Goal: Information Seeking & Learning: Learn about a topic

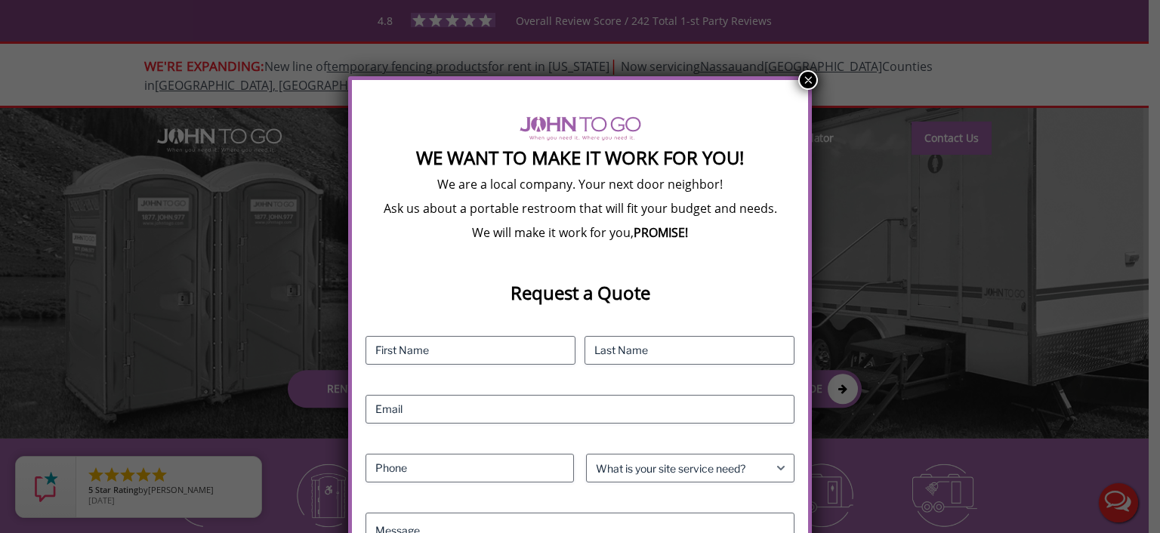
click at [801, 78] on button "×" at bounding box center [808, 80] width 20 height 20
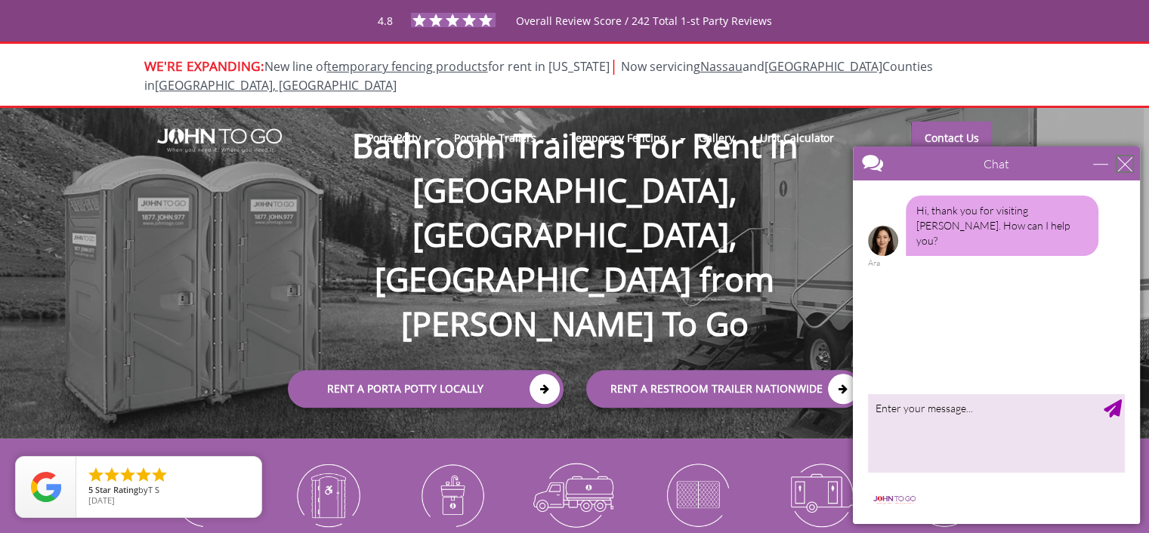
click at [1125, 162] on div "close" at bounding box center [1124, 163] width 15 height 15
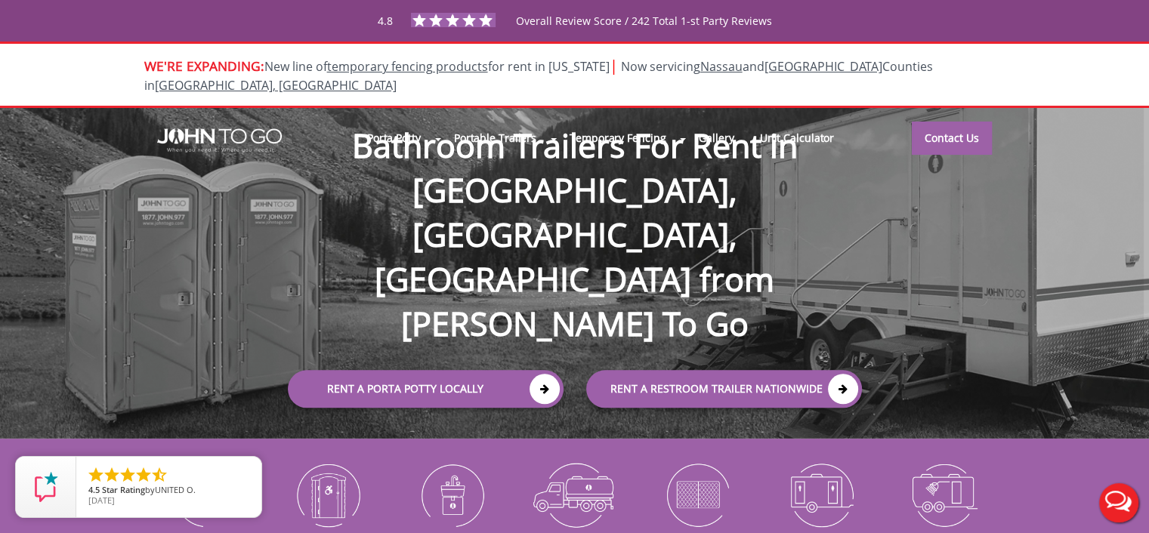
click at [450, 474] on div at bounding box center [574, 266] width 1149 height 533
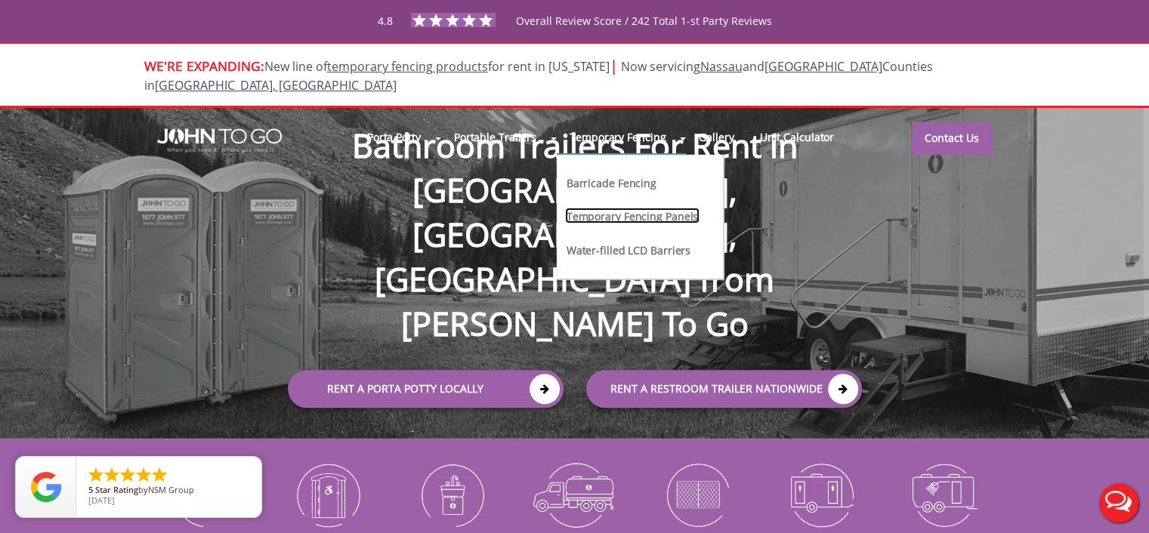
click at [603, 208] on link "Temporary Fencing Panels" at bounding box center [632, 216] width 135 height 16
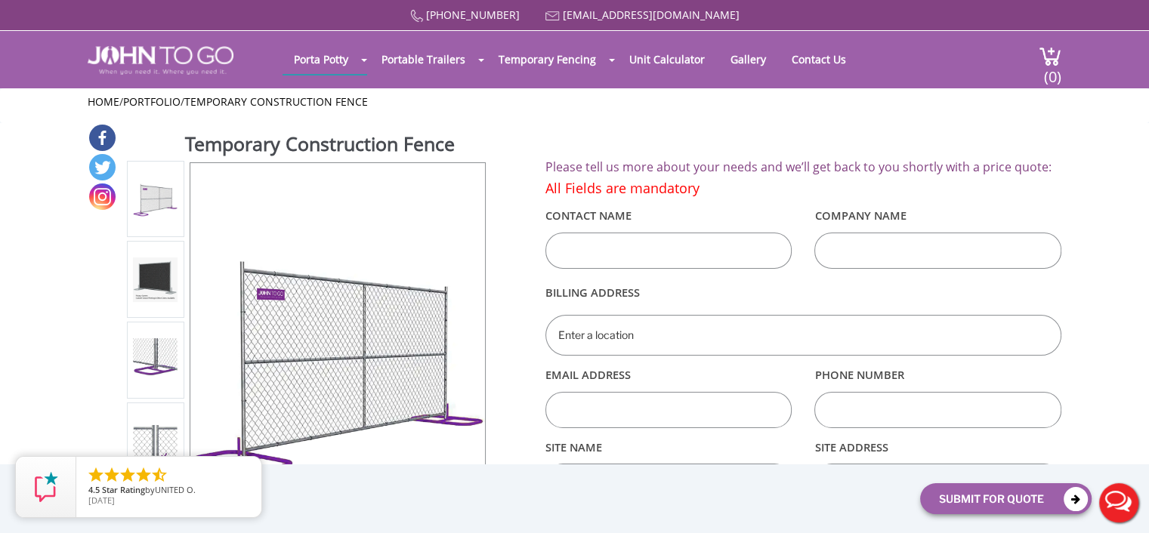
click at [157, 279] on img at bounding box center [155, 280] width 45 height 45
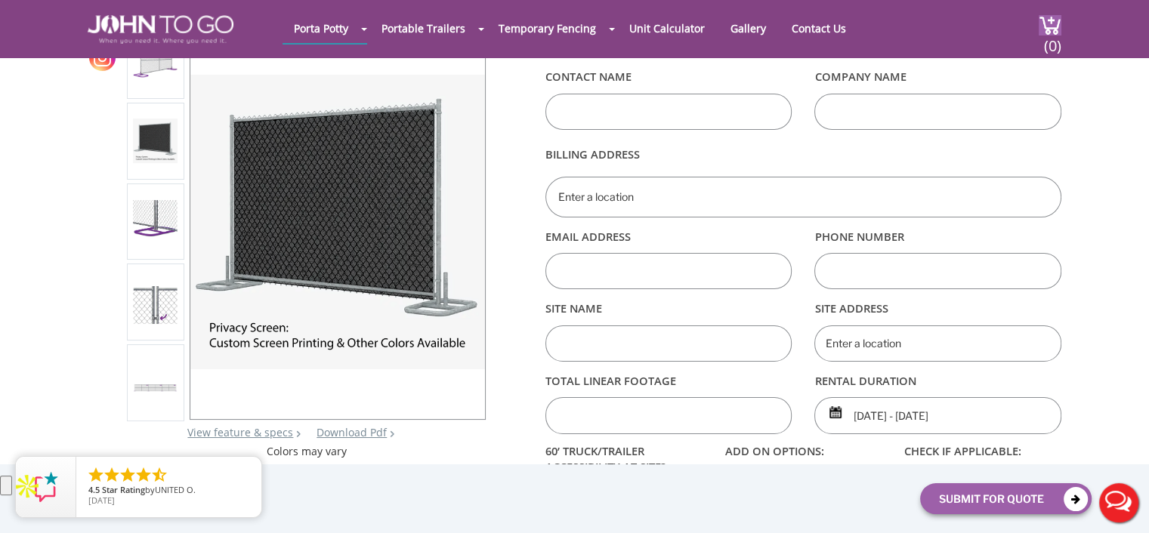
scroll to position [76, 0]
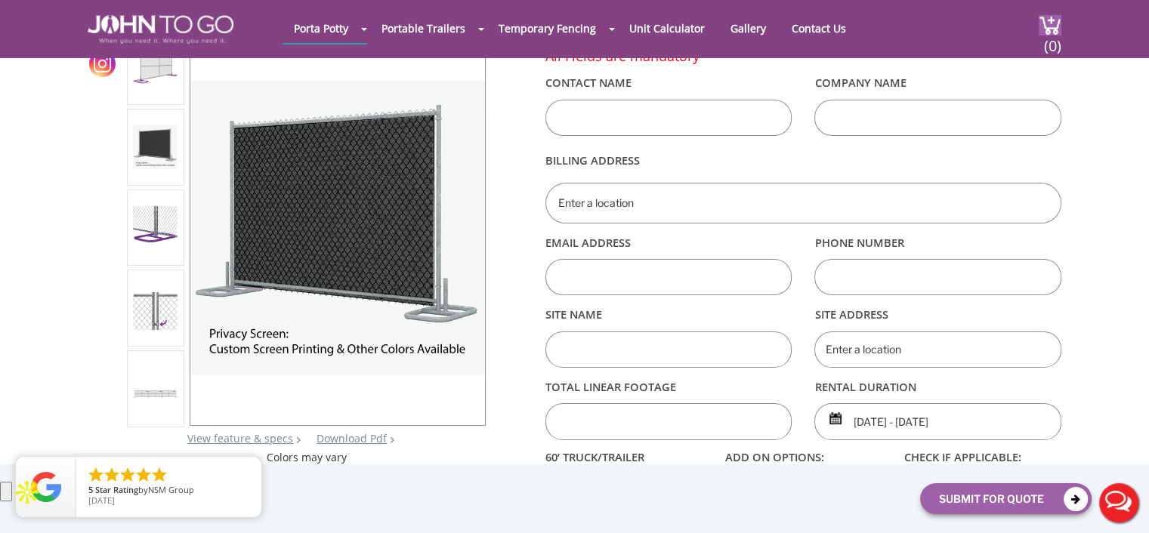
click at [163, 307] on img at bounding box center [155, 308] width 45 height 44
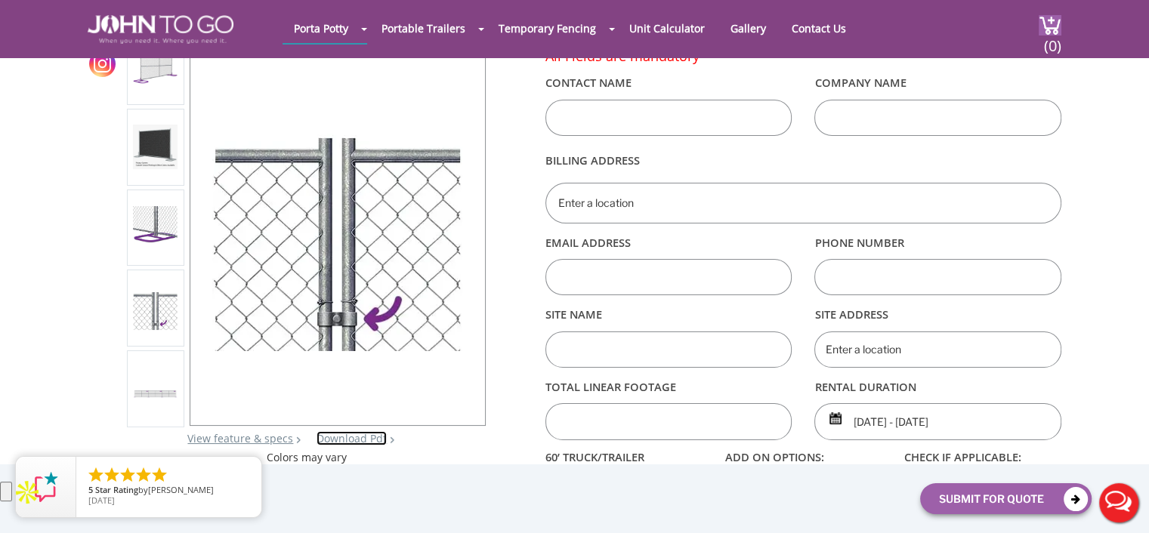
click at [344, 435] on link "Download Pdf" at bounding box center [351, 438] width 70 height 14
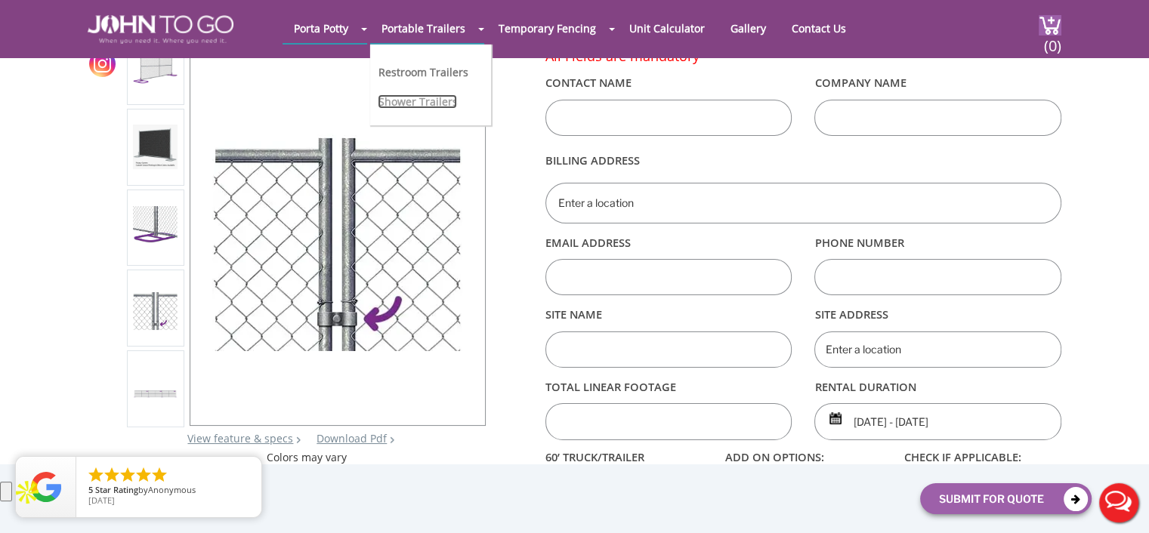
click at [423, 98] on link "Shower Trailers" at bounding box center [417, 101] width 79 height 14
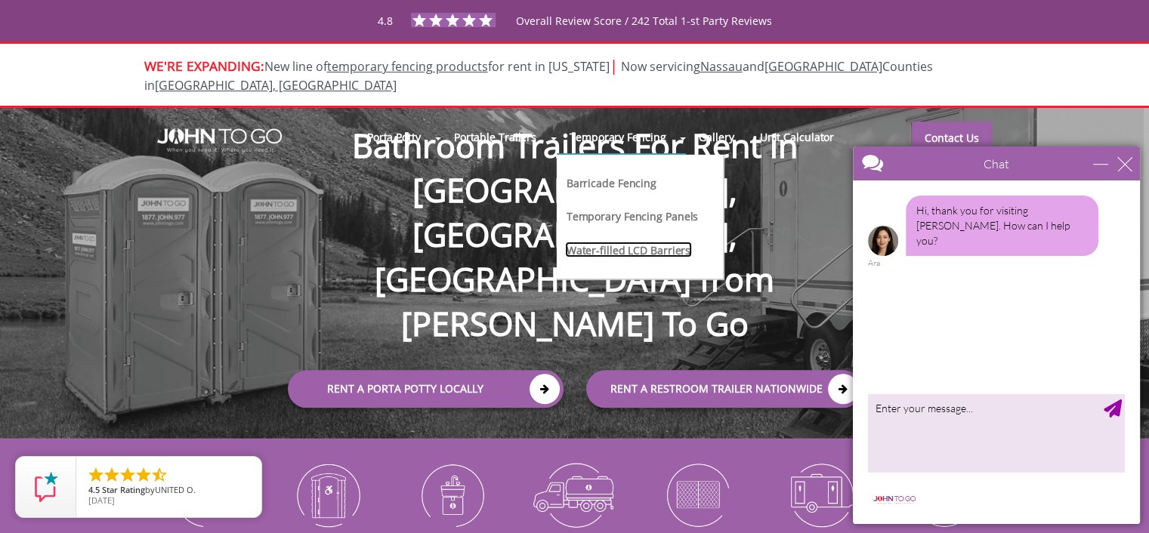
click at [602, 242] on link "Water-filled LCD Barriers" at bounding box center [629, 250] width 128 height 16
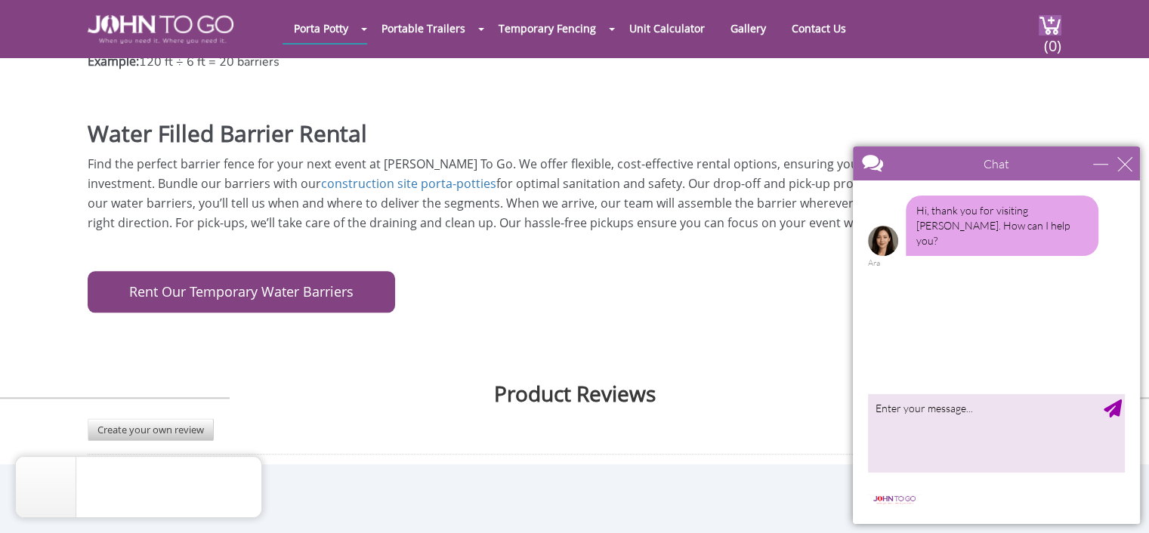
scroll to position [1887, 0]
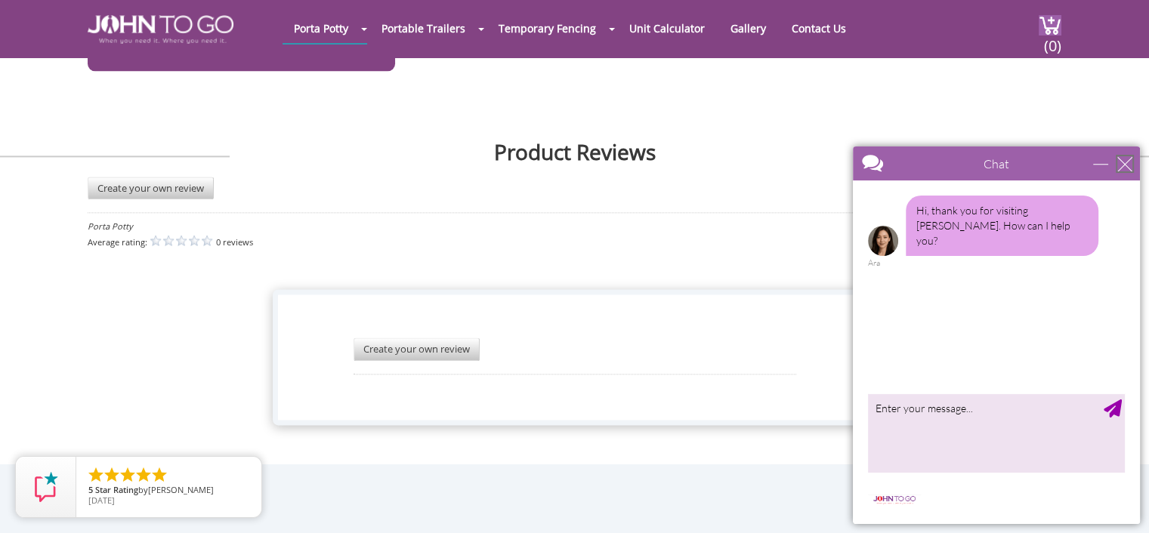
click at [1120, 162] on div "close" at bounding box center [1124, 163] width 15 height 15
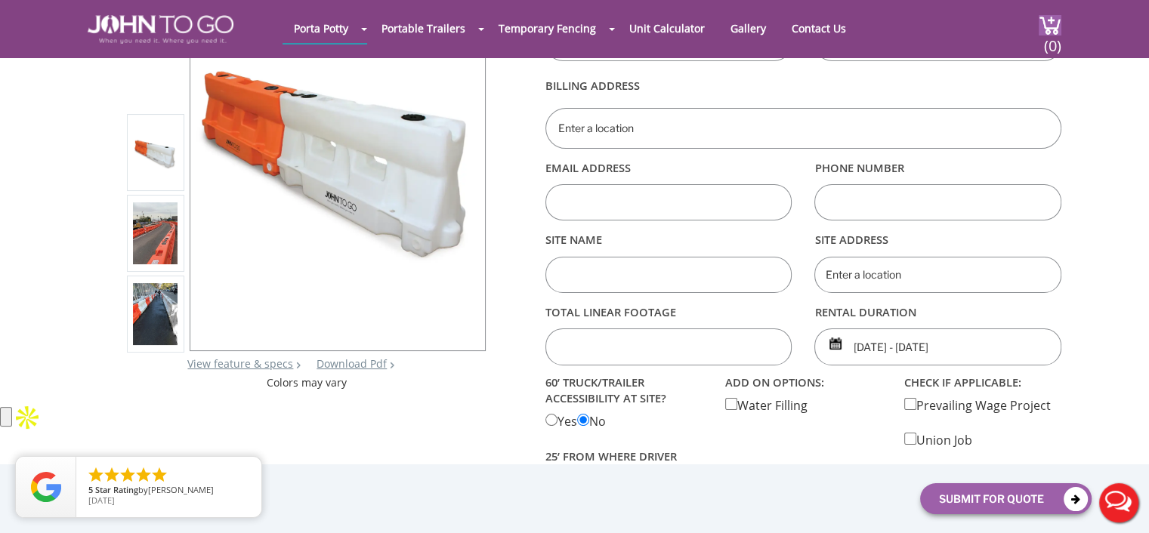
scroll to position [0, 0]
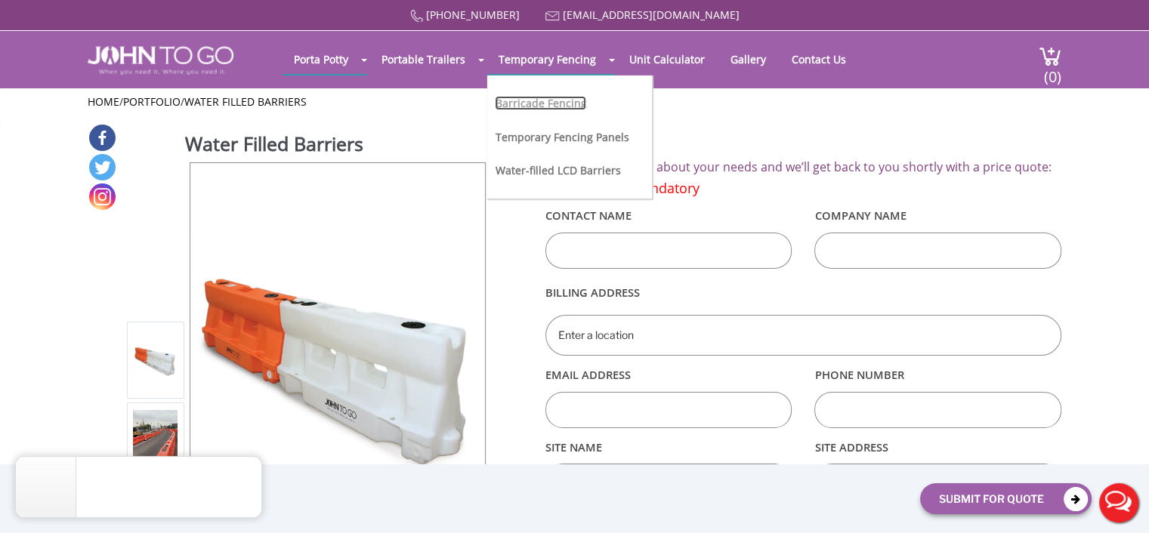
click at [526, 103] on link "Barricade Fencing" at bounding box center [540, 103] width 91 height 14
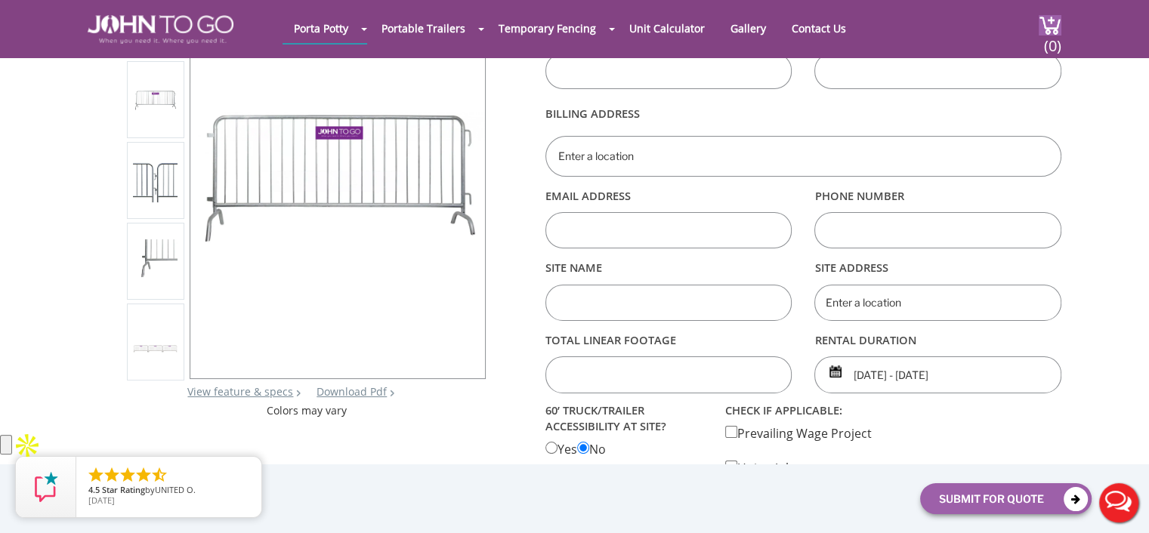
scroll to position [302, 0]
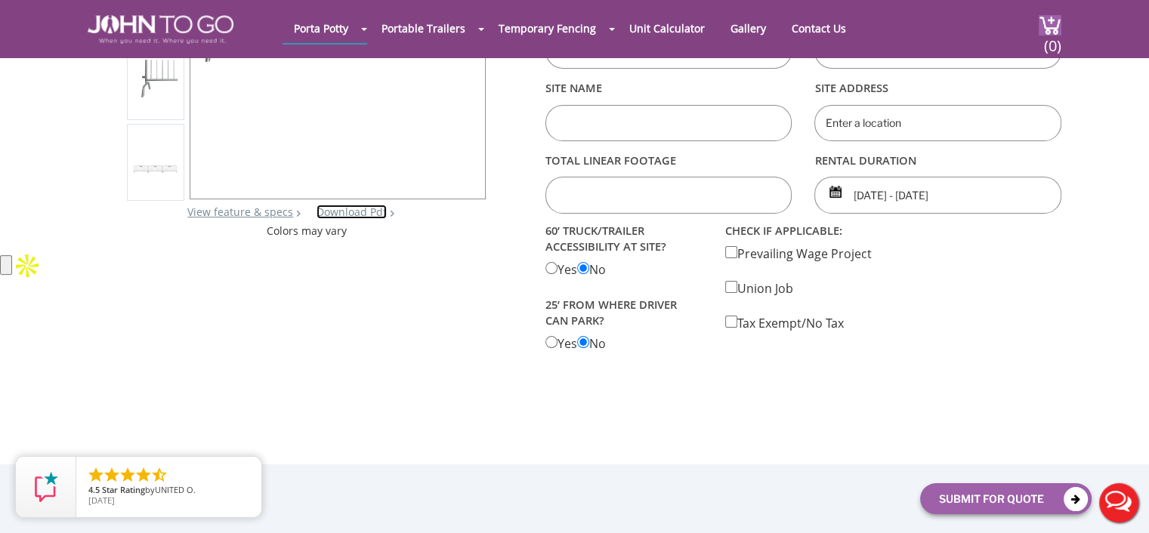
click at [341, 214] on link "Download Pdf" at bounding box center [351, 212] width 70 height 14
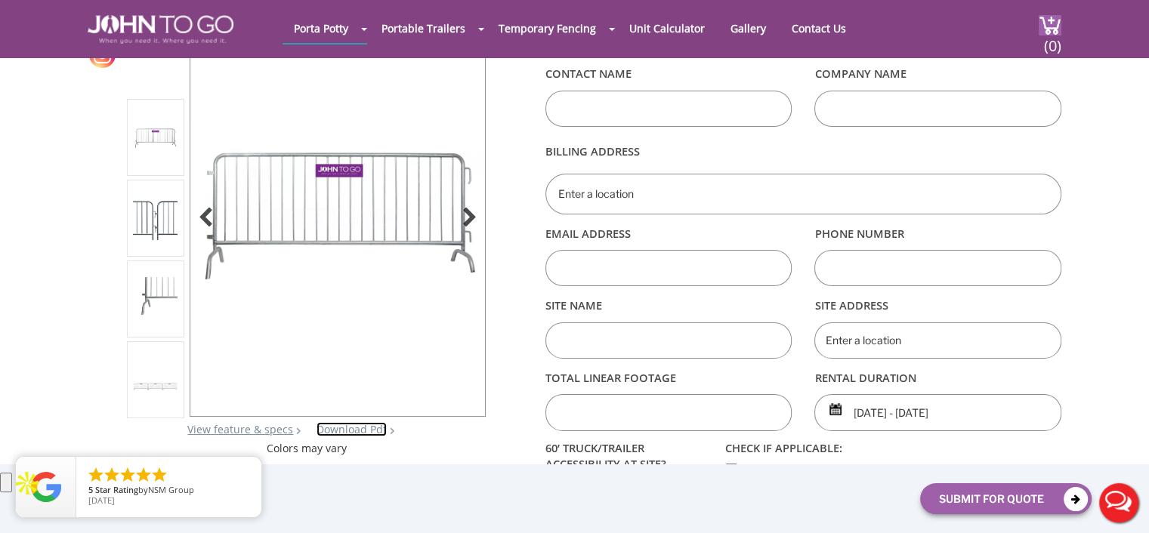
scroll to position [0, 0]
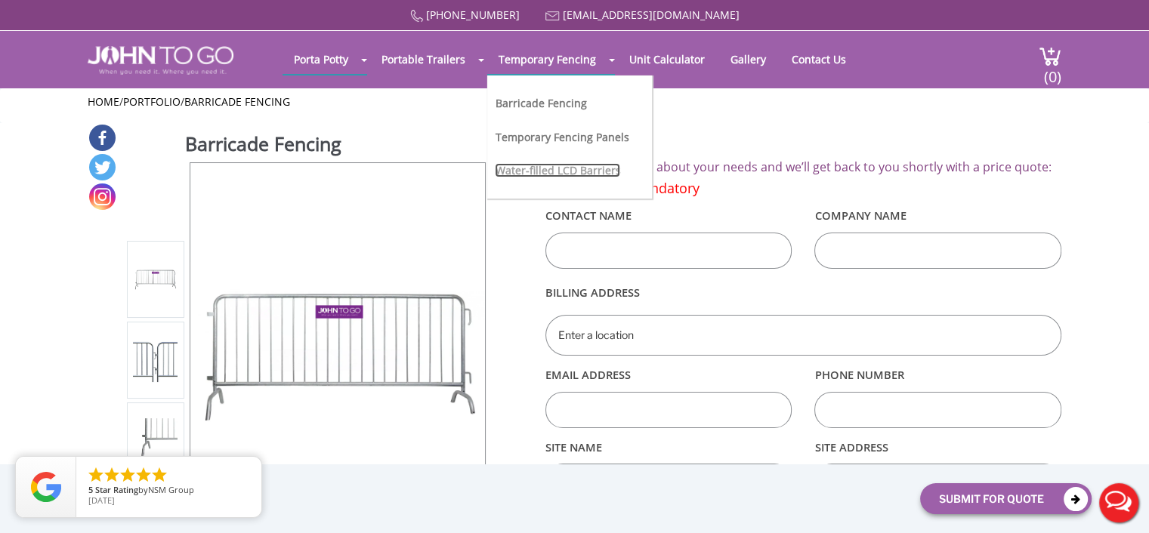
click at [532, 167] on link "Water-filled LCD Barriers" at bounding box center [557, 170] width 125 height 14
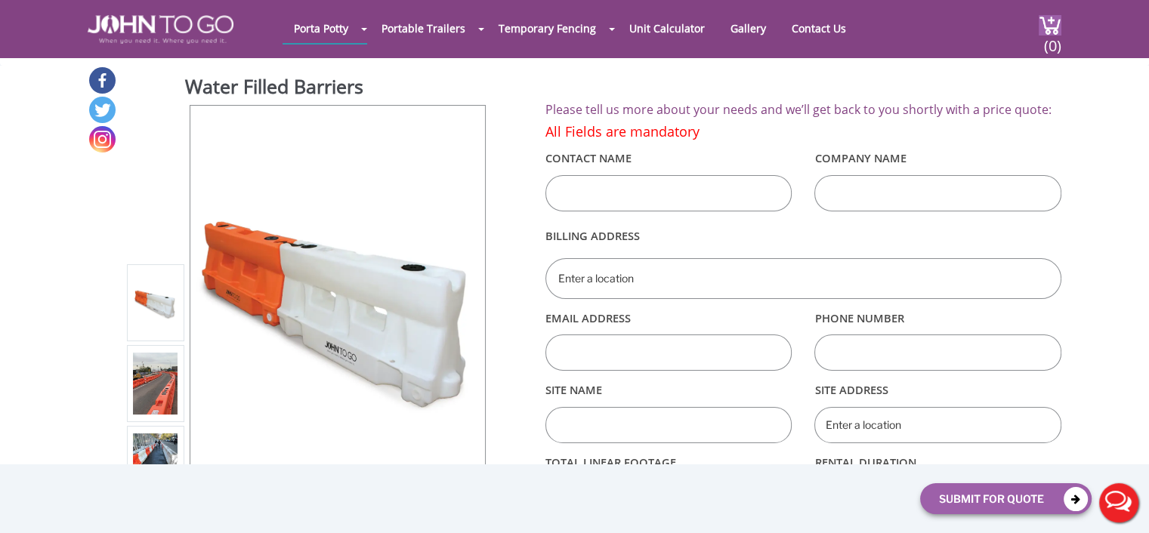
scroll to position [302, 0]
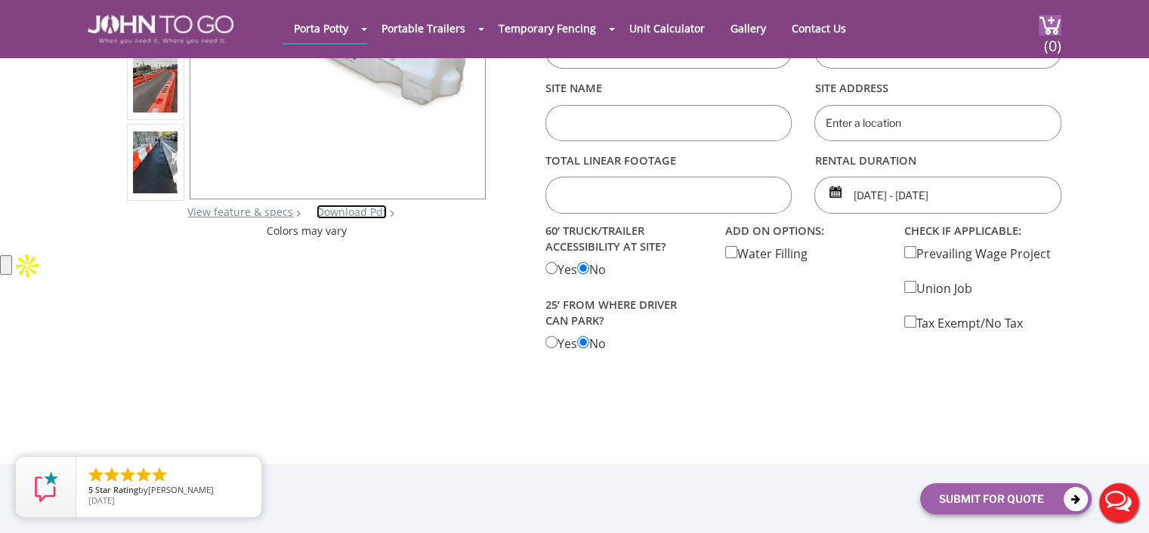
click at [350, 213] on link "Download Pdf" at bounding box center [351, 212] width 70 height 14
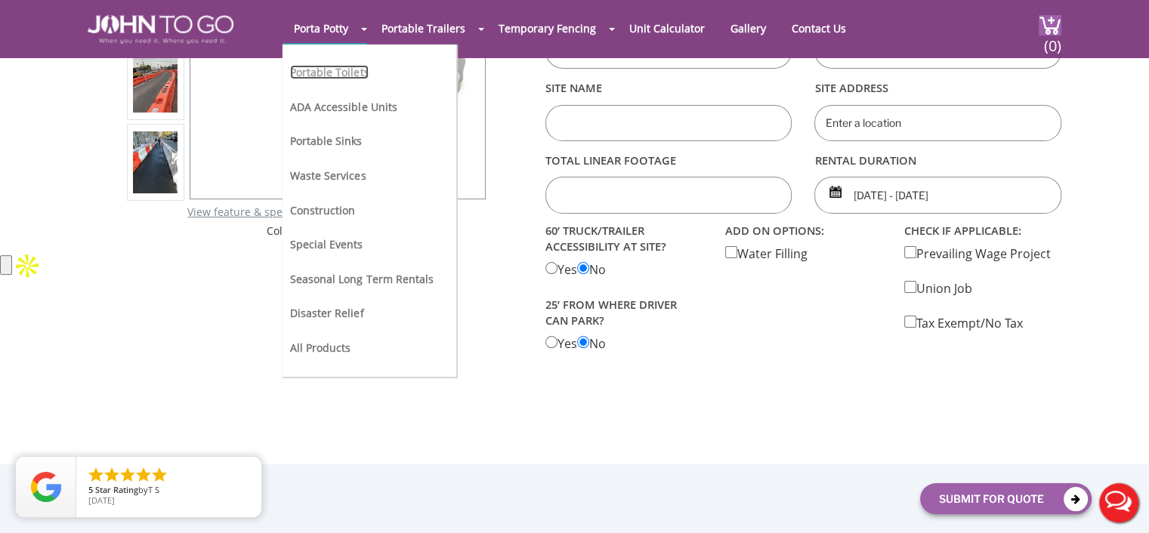
click at [341, 73] on link "Portable Toilets" at bounding box center [329, 72] width 79 height 14
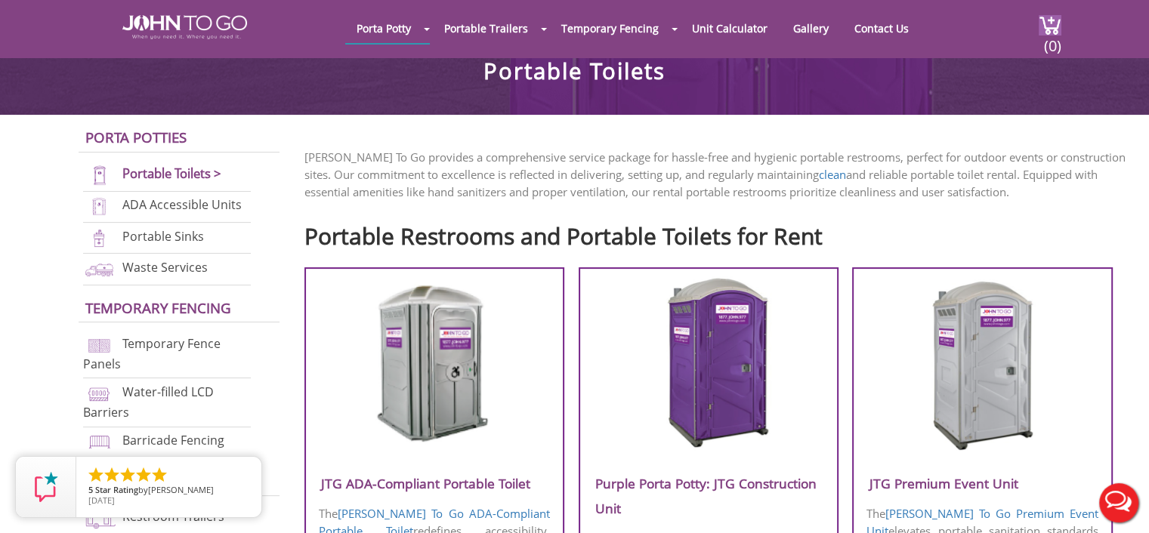
scroll to position [76, 0]
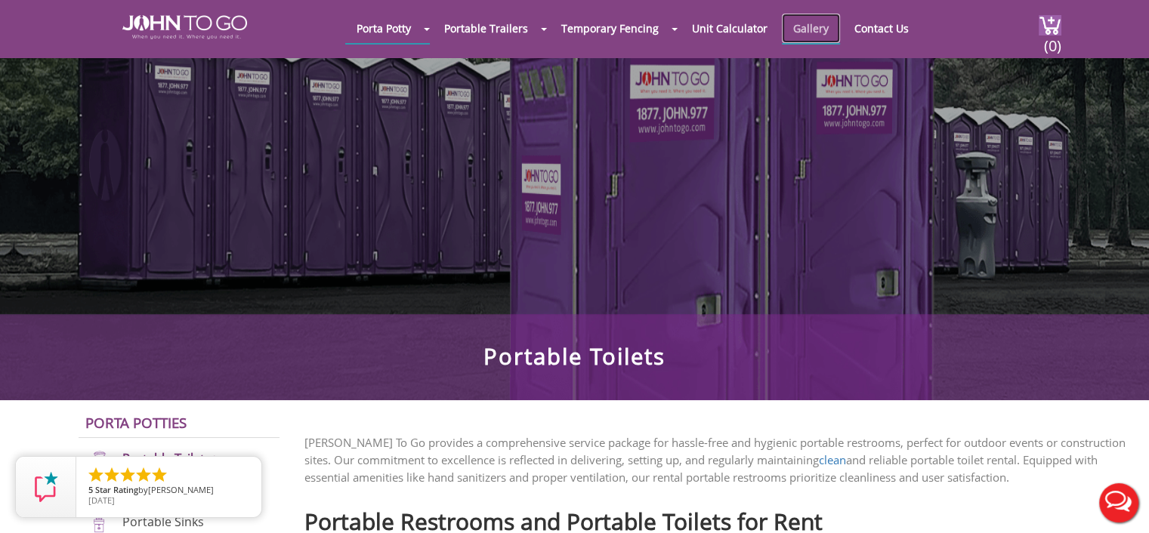
click at [802, 26] on link "Gallery" at bounding box center [811, 28] width 58 height 29
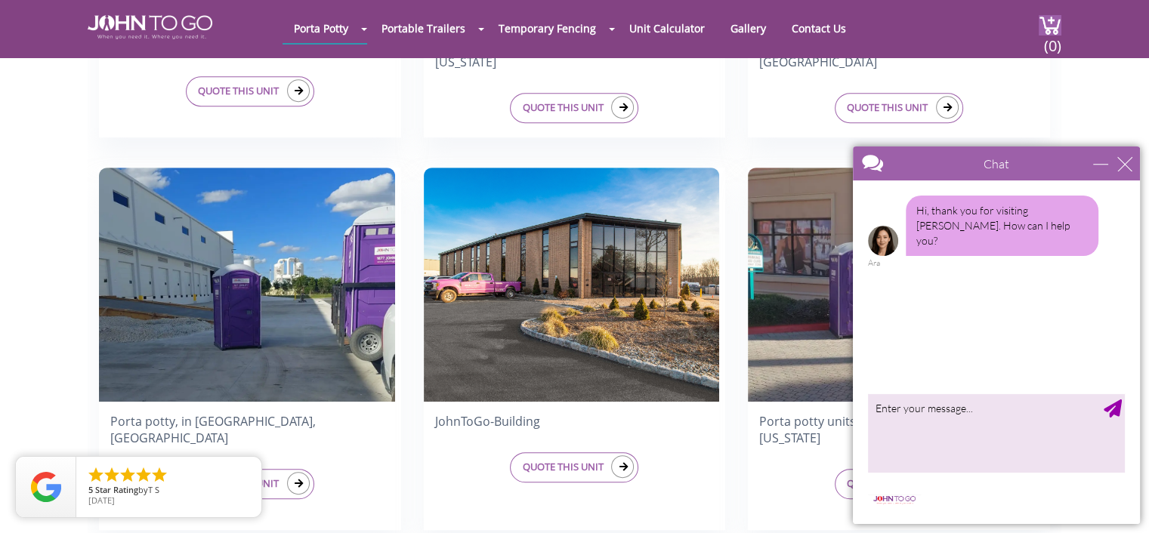
scroll to position [755, 0]
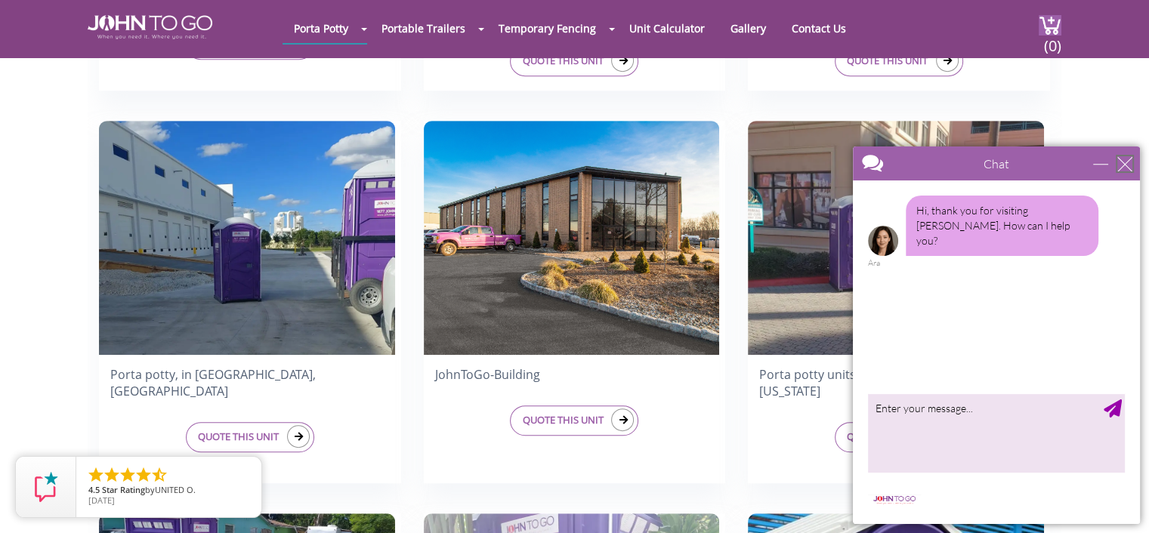
click at [1125, 165] on div "close" at bounding box center [1124, 163] width 15 height 15
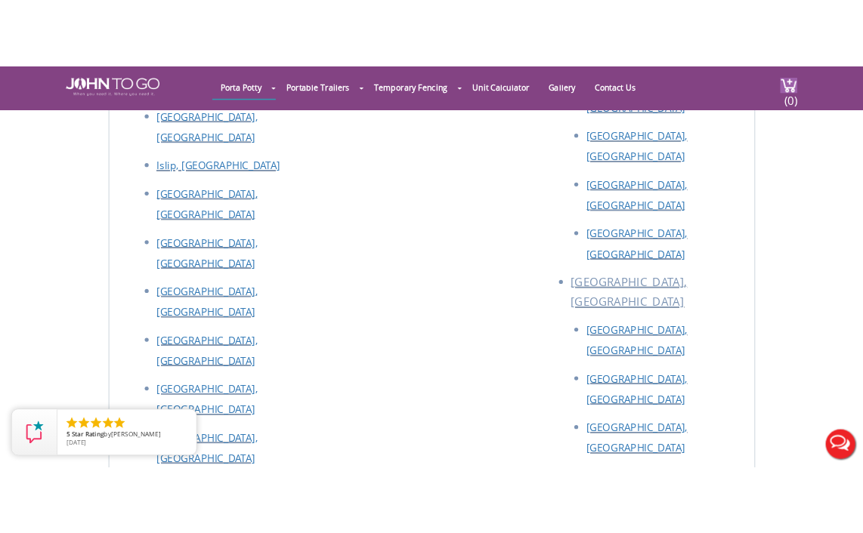
scroll to position [4683, 0]
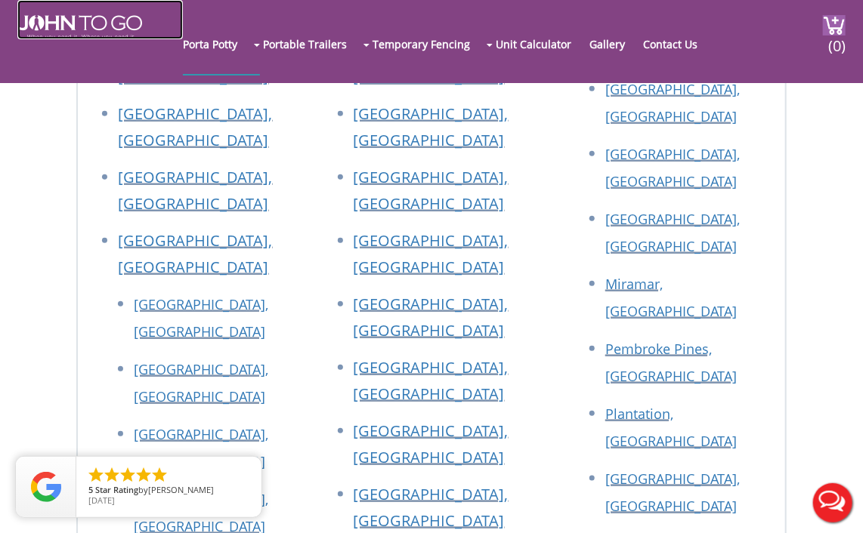
click at [107, 13] on link at bounding box center [99, 19] width 165 height 39
